Goal: Information Seeking & Learning: Learn about a topic

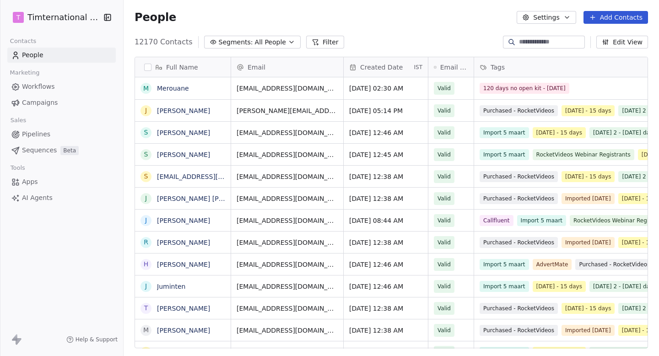
scroll to position [313, 535]
click at [38, 103] on span "Campaigns" at bounding box center [40, 103] width 36 height 10
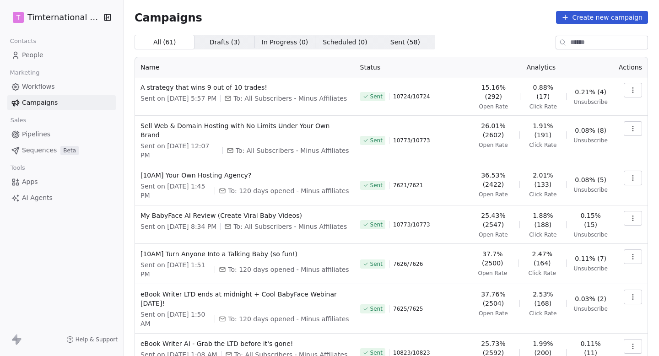
click at [629, 91] on icon "button" at bounding box center [632, 89] width 7 height 7
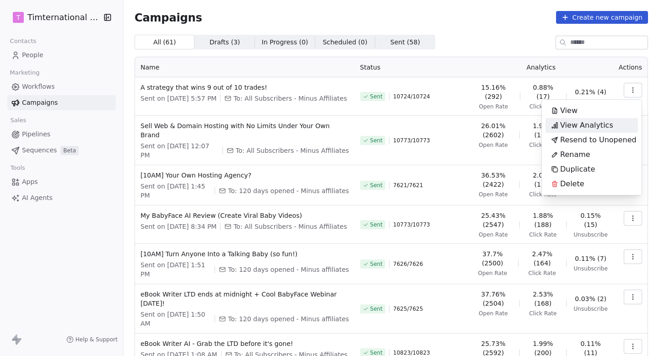
click at [599, 124] on span "View Analytics" at bounding box center [586, 125] width 53 height 11
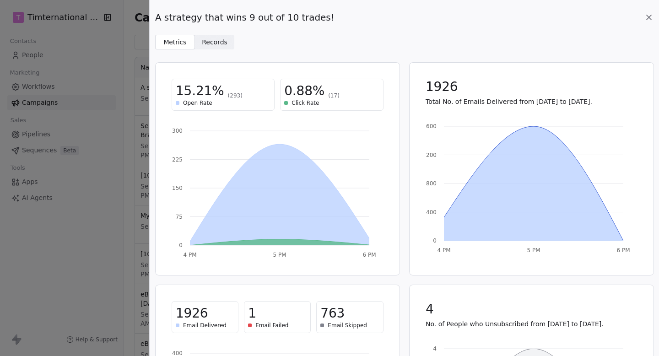
scroll to position [147, 0]
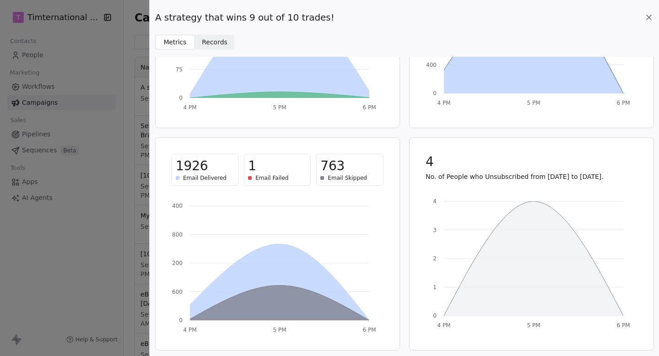
click at [221, 49] on div "A strategy that wins 9 out of 10 trades! Metrics Metrics Records Records 15.21%…" at bounding box center [404, 178] width 509 height 356
click at [219, 43] on span "Records" at bounding box center [215, 43] width 26 height 10
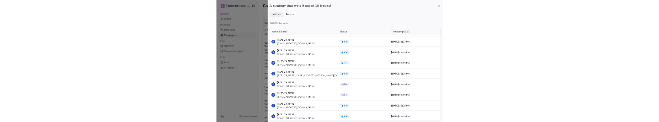
scroll to position [0, 0]
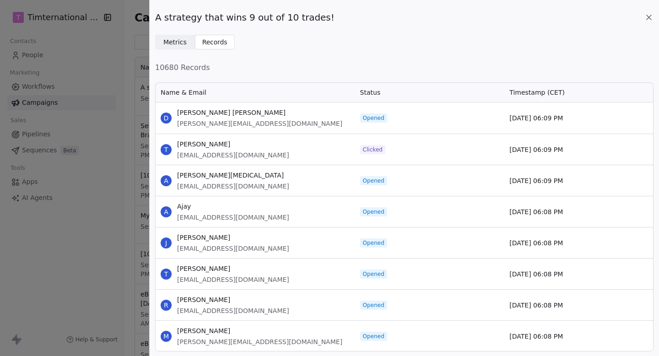
click at [169, 43] on span "Metrics" at bounding box center [174, 43] width 23 height 10
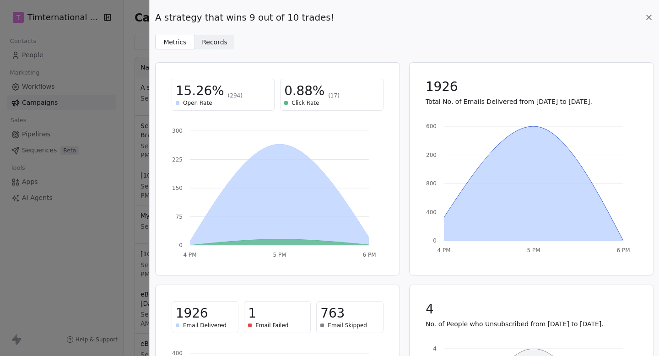
click at [650, 17] on icon at bounding box center [648, 17] width 9 height 9
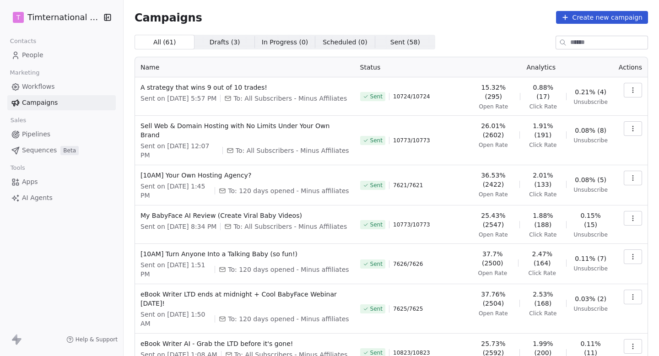
click at [634, 91] on icon "button" at bounding box center [632, 89] width 7 height 7
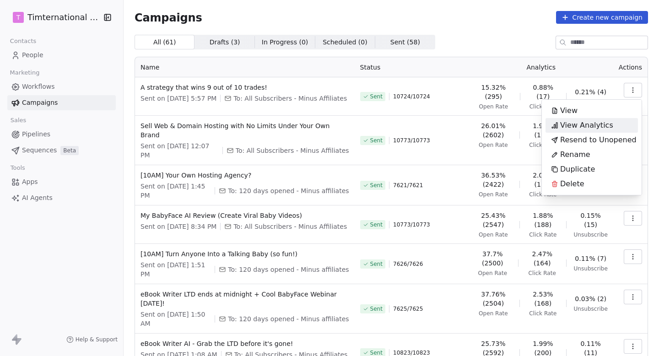
click at [582, 122] on span "View Analytics" at bounding box center [586, 125] width 53 height 11
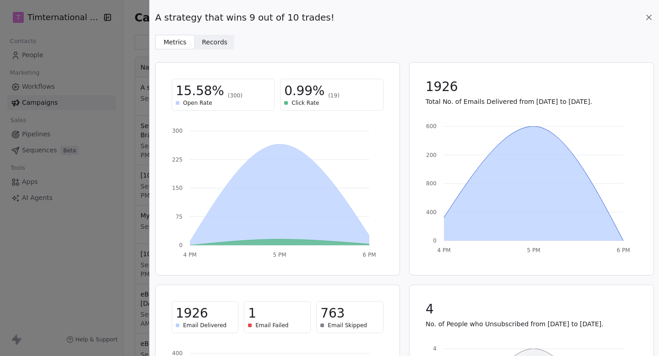
click at [648, 15] on icon at bounding box center [648, 17] width 9 height 9
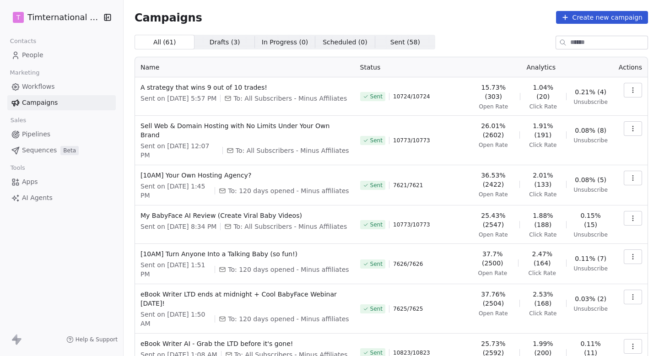
click at [636, 96] on button "button" at bounding box center [633, 90] width 18 height 15
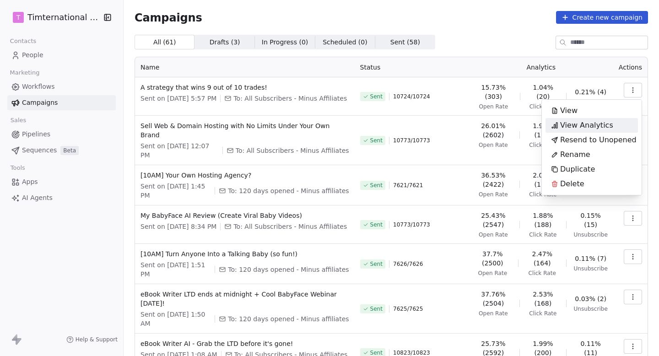
click at [579, 126] on span "View Analytics" at bounding box center [586, 125] width 53 height 11
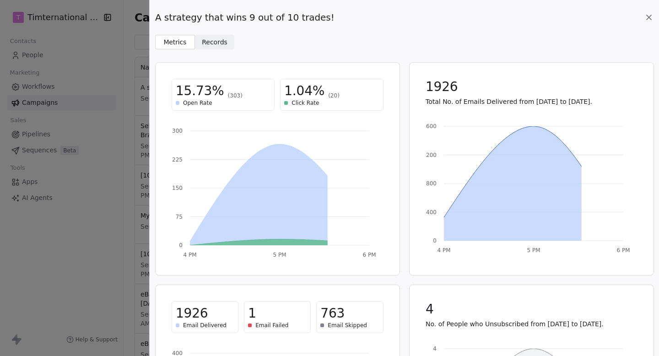
click at [221, 51] on div "A strategy that wins 9 out of 10 trades! Metrics Metrics Records Records 15.73%…" at bounding box center [404, 178] width 509 height 356
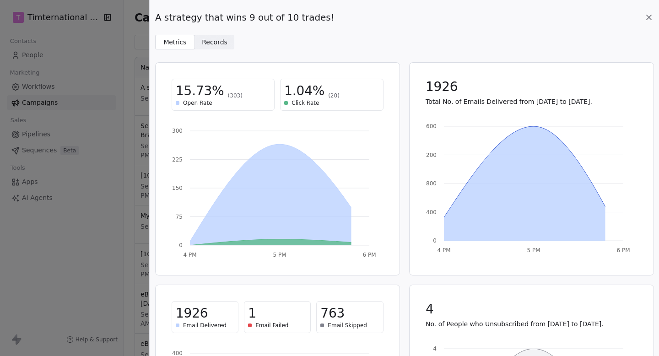
click at [221, 47] on span "Records" at bounding box center [215, 43] width 26 height 10
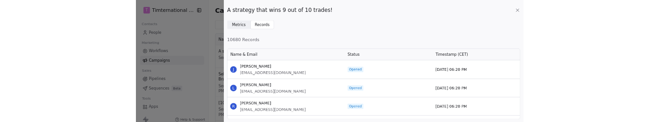
scroll to position [122, 498]
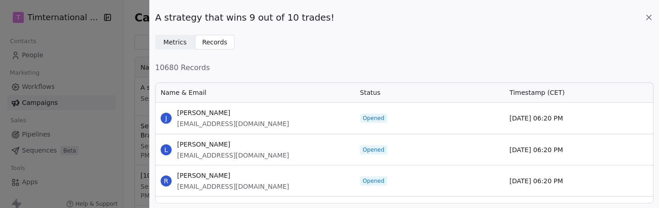
click at [650, 14] on icon at bounding box center [648, 17] width 9 height 9
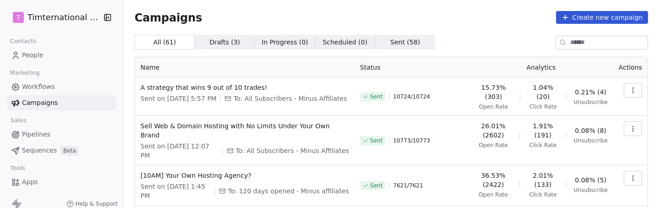
click at [632, 86] on icon "button" at bounding box center [632, 89] width 7 height 7
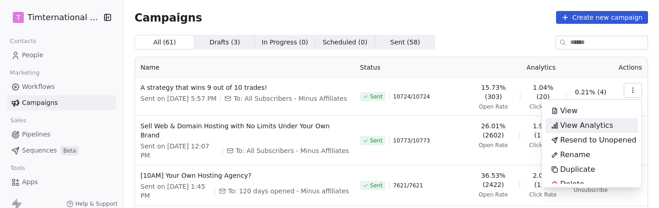
click at [584, 123] on span "View Analytics" at bounding box center [586, 125] width 53 height 11
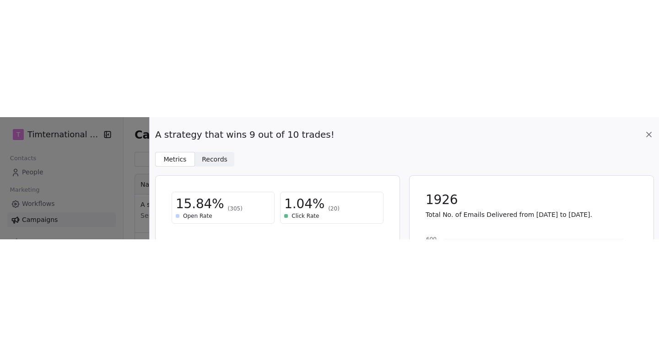
scroll to position [0, 0]
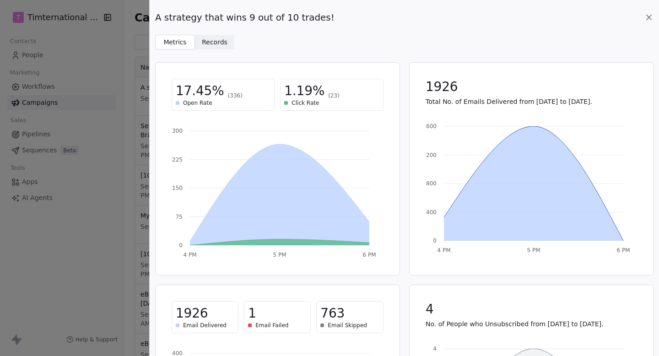
click at [652, 15] on icon at bounding box center [648, 17] width 9 height 9
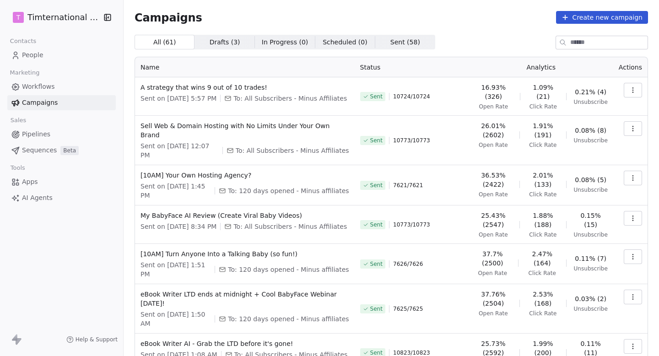
click at [622, 85] on td at bounding box center [630, 96] width 34 height 38
click at [634, 89] on icon "button" at bounding box center [632, 89] width 7 height 7
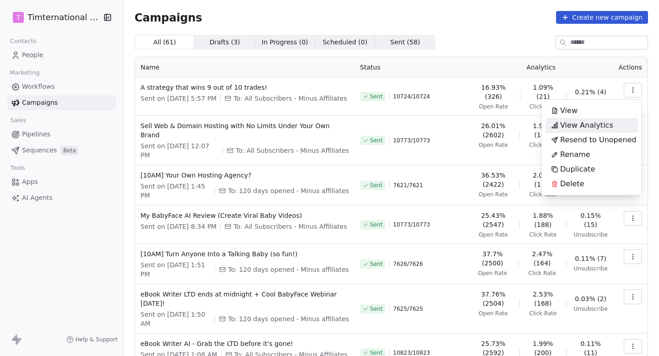
click at [519, 53] on html "T Timternational B.V. Contacts People Marketing Workflows Campaigns Sales Pipel…" at bounding box center [329, 178] width 659 height 356
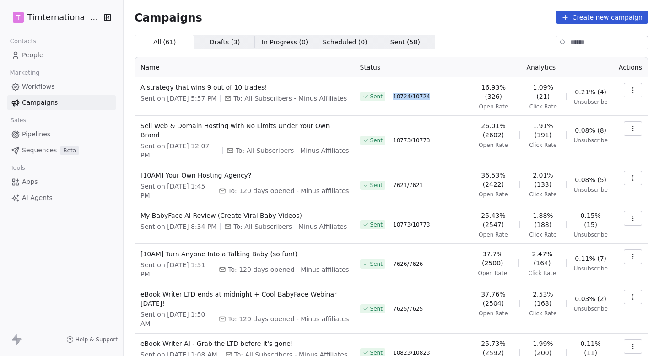
drag, startPoint x: 394, startPoint y: 99, endPoint x: 452, endPoint y: 99, distance: 58.6
click at [452, 99] on div "Sent 10724 / 10724" at bounding box center [411, 96] width 103 height 27
click at [453, 99] on div "Sent 10724 / 10724" at bounding box center [411, 96] width 103 height 27
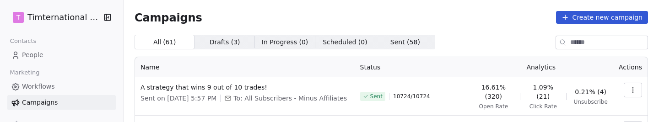
click at [637, 92] on button "button" at bounding box center [633, 90] width 18 height 15
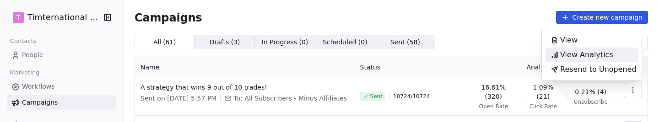
click at [576, 51] on span "View Analytics" at bounding box center [586, 54] width 53 height 11
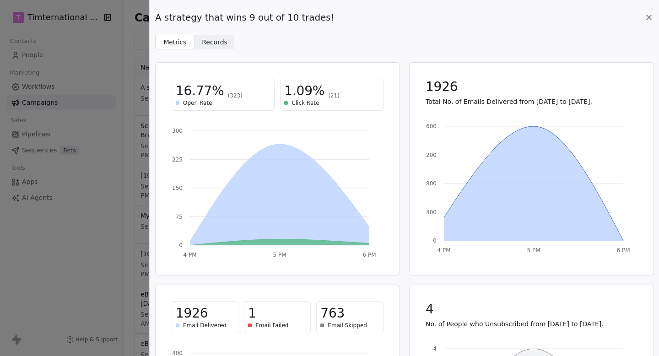
click at [651, 15] on icon at bounding box center [649, 17] width 5 height 5
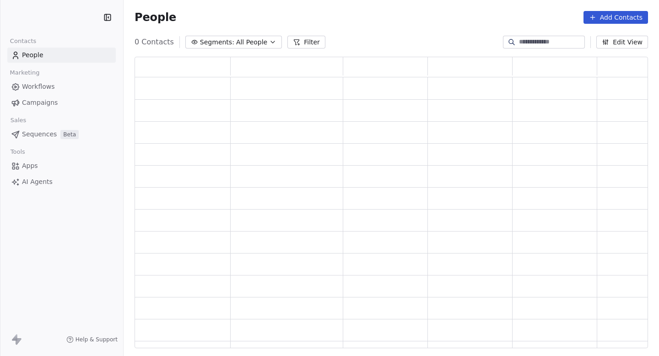
scroll to position [291, 513]
